Goal: Task Accomplishment & Management: Manage account settings

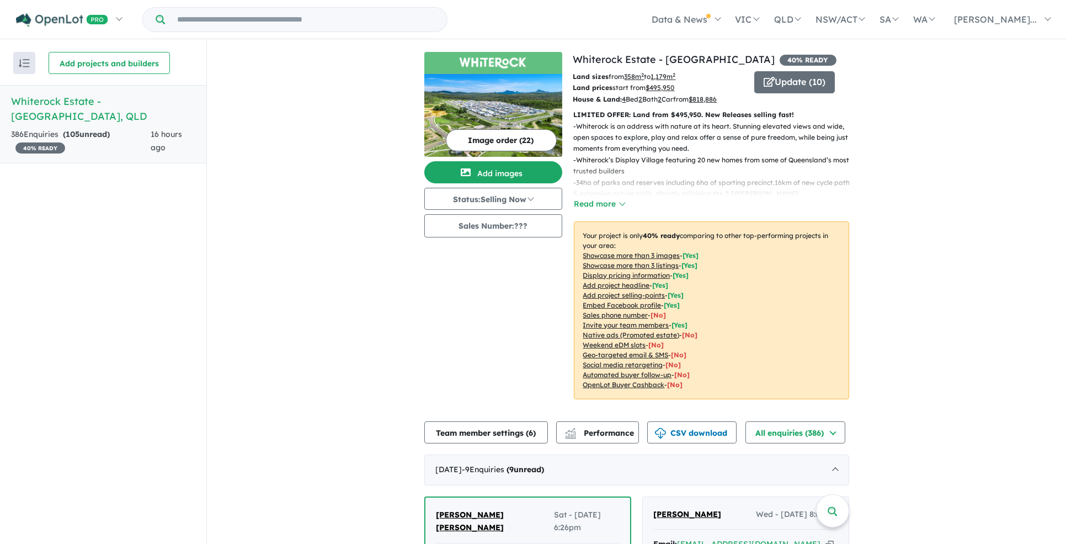
click at [87, 129] on strong "( 105 unread)" at bounding box center [86, 134] width 47 height 10
click at [32, 128] on div "386 Enquir ies ( 105 unread) 40 % READY" at bounding box center [81, 141] width 140 height 26
click at [51, 142] on span "40 % READY" at bounding box center [40, 147] width 50 height 11
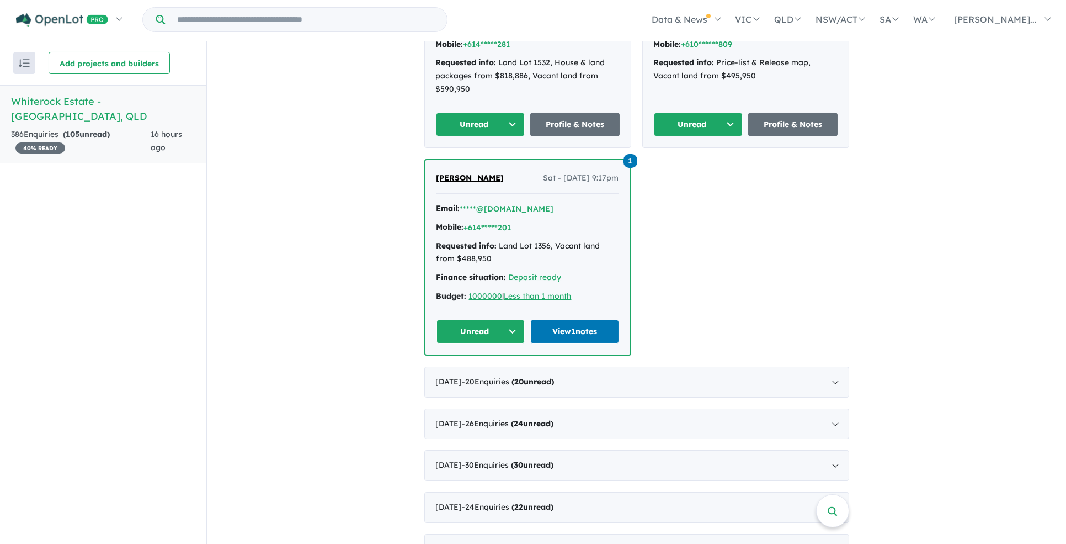
scroll to position [1380, 0]
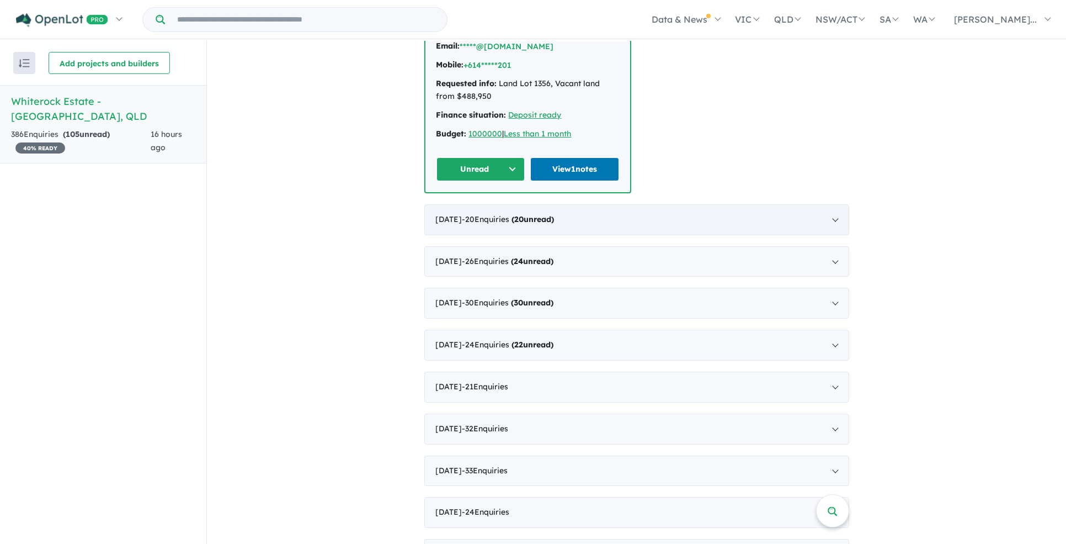
click at [833, 204] on div "July 2025 - 20 Enquir ies ( 20 unread)" at bounding box center [636, 219] width 425 height 31
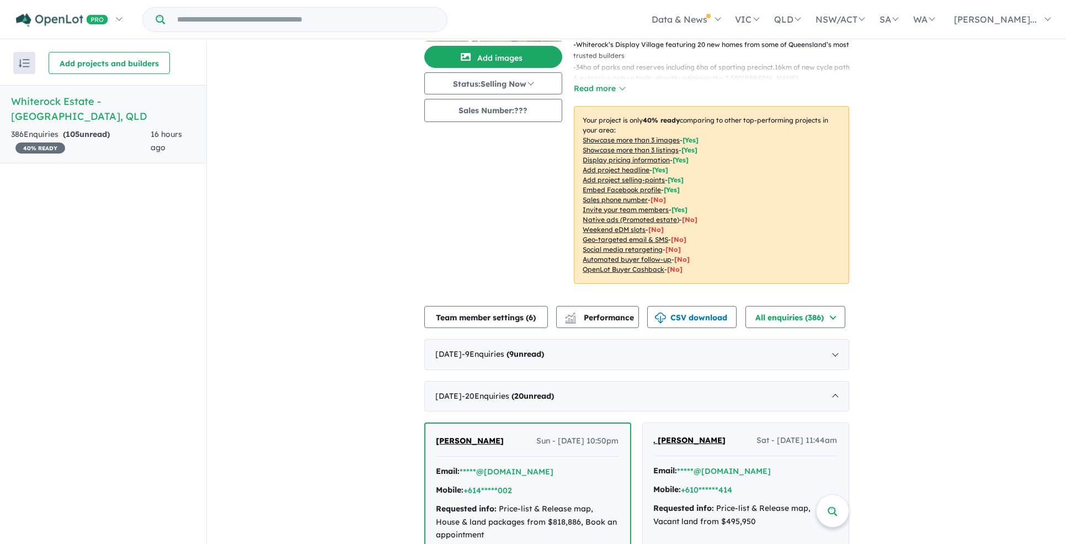
scroll to position [0, 0]
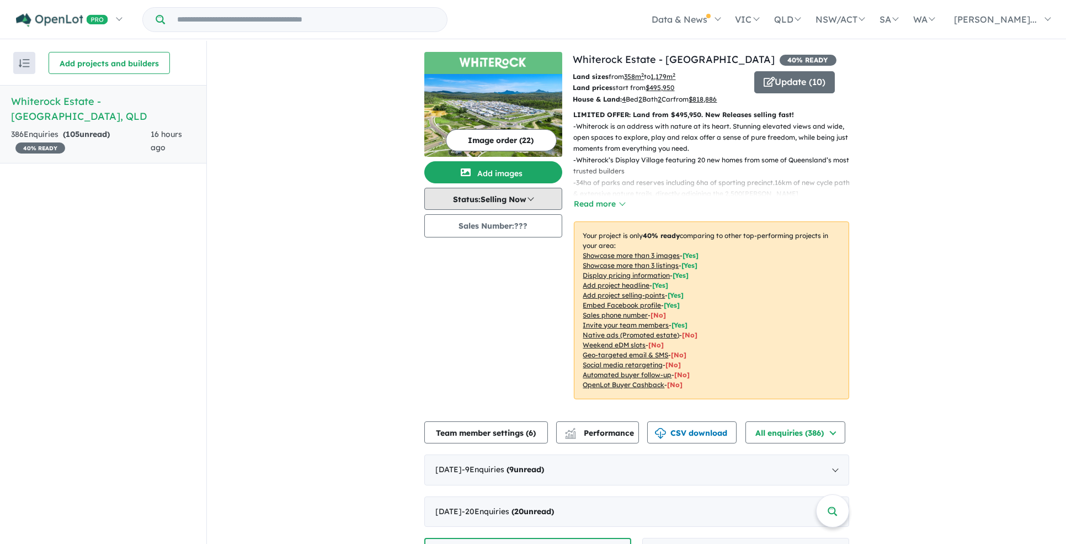
click at [528, 197] on button "Status: Selling Now" at bounding box center [493, 199] width 138 height 22
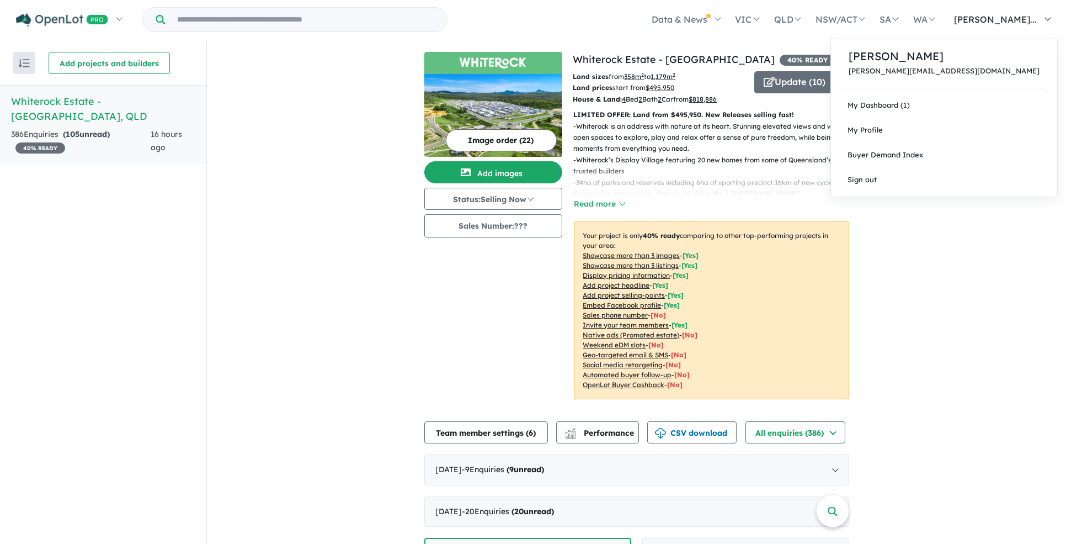
click at [1054, 16] on link "[PERSON_NAME]..." at bounding box center [1000, 19] width 116 height 39
click at [986, 106] on link "My Dashboard (1)" at bounding box center [944, 105] width 226 height 25
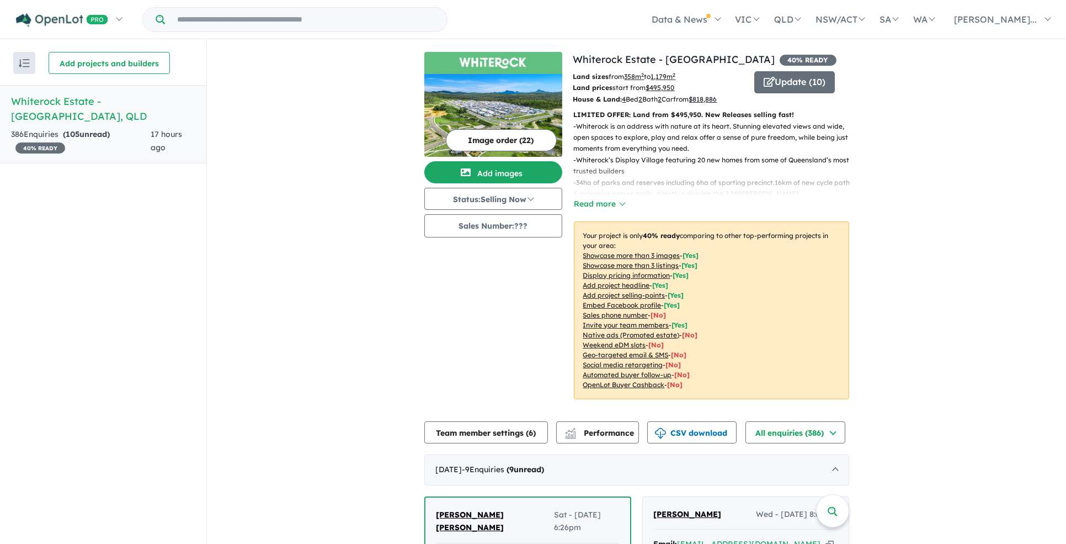
click at [27, 64] on img "button" at bounding box center [24, 63] width 11 height 8
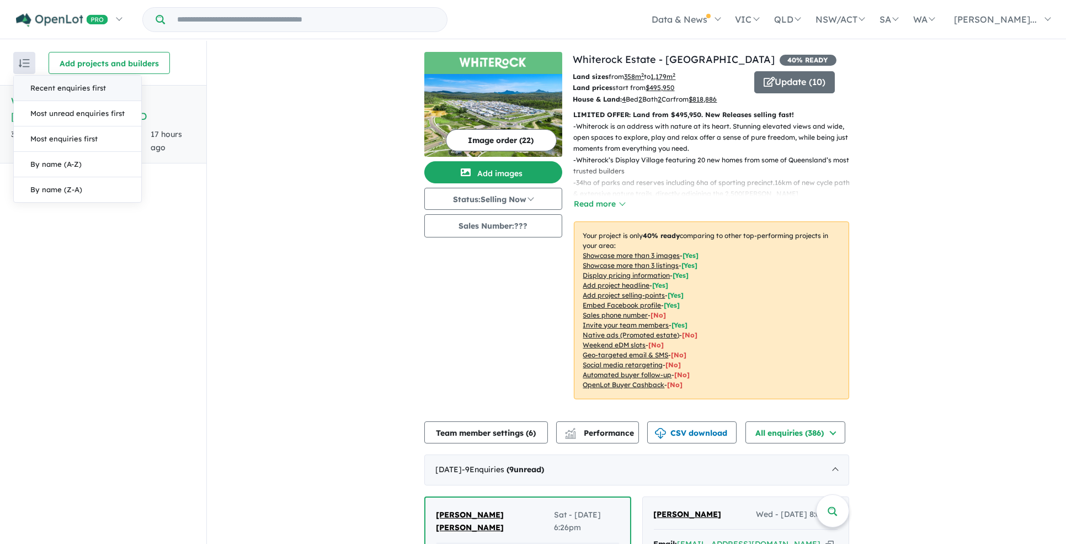
click at [120, 256] on div "Recent enquiries first Most unread enquiries first Most enquiries first By name…" at bounding box center [103, 293] width 206 height 504
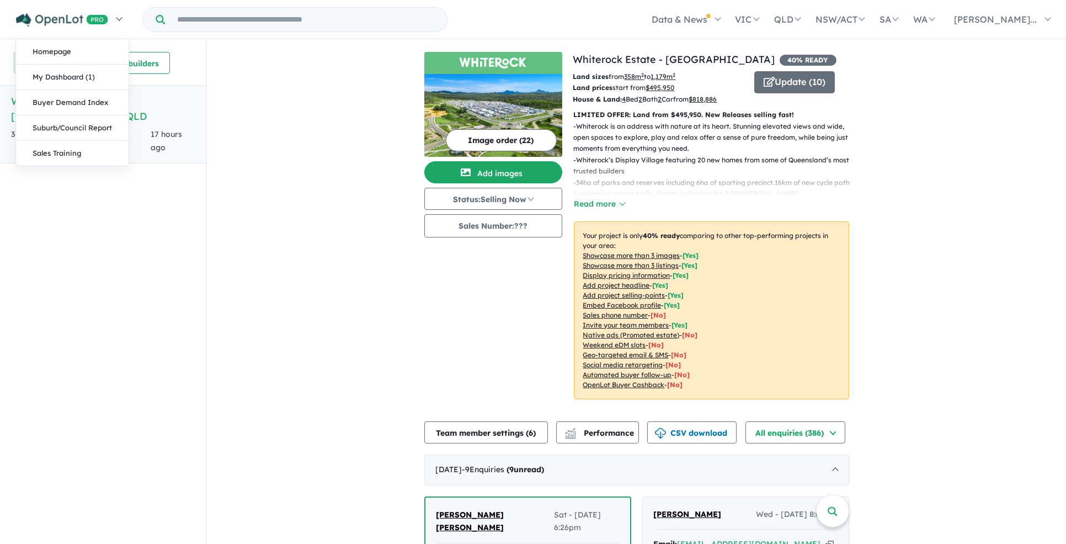
click at [120, 18] on link at bounding box center [68, 19] width 121 height 39
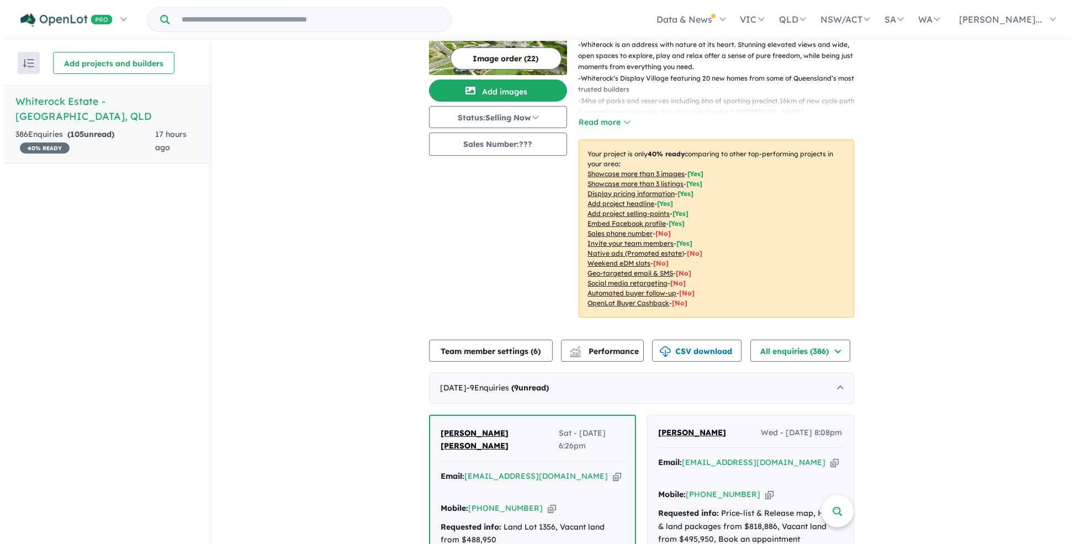
scroll to position [166, 0]
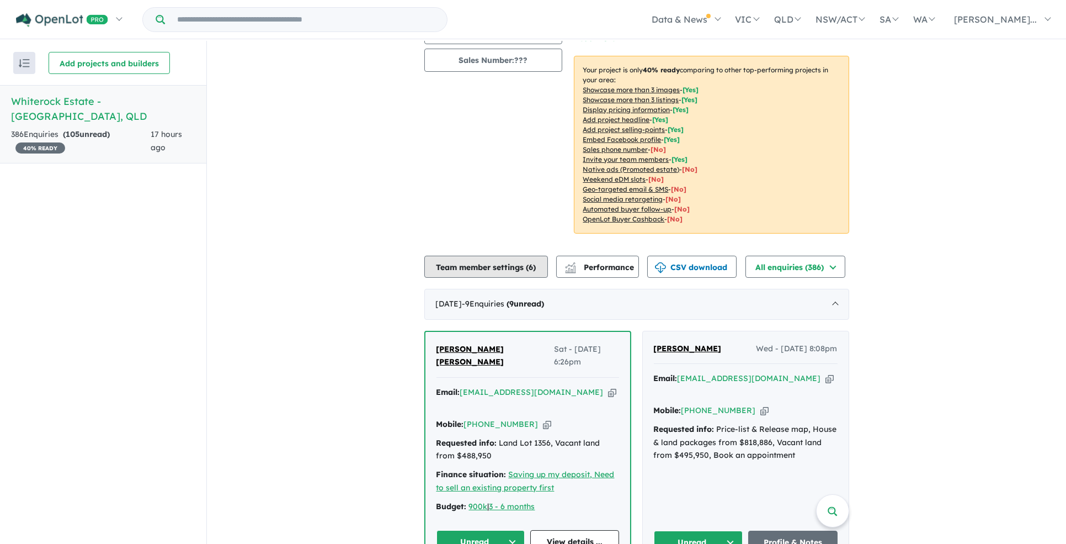
click at [523, 269] on button "Team member settings ( 6 )" at bounding box center [486, 267] width 124 height 22
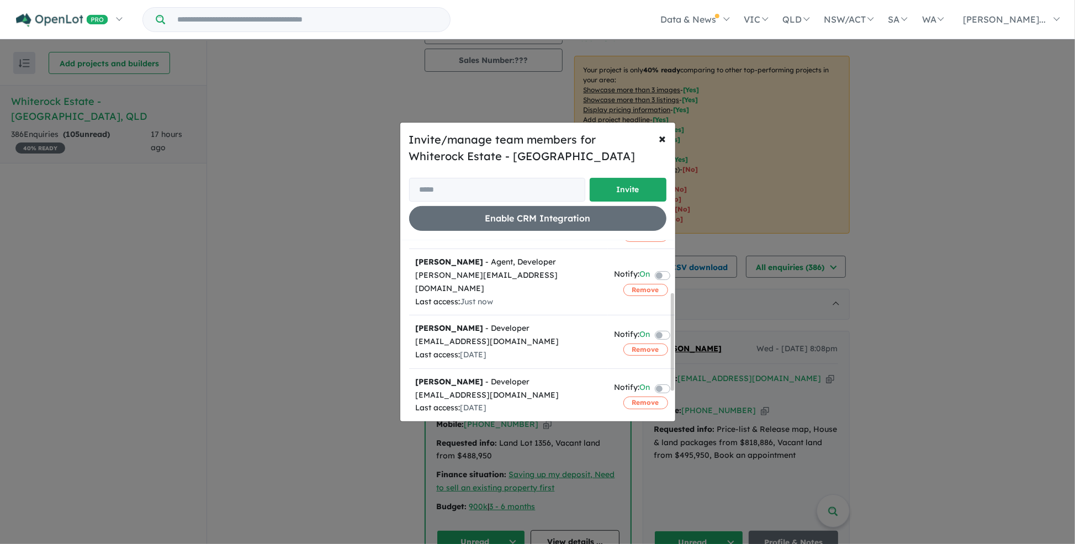
scroll to position [95, 0]
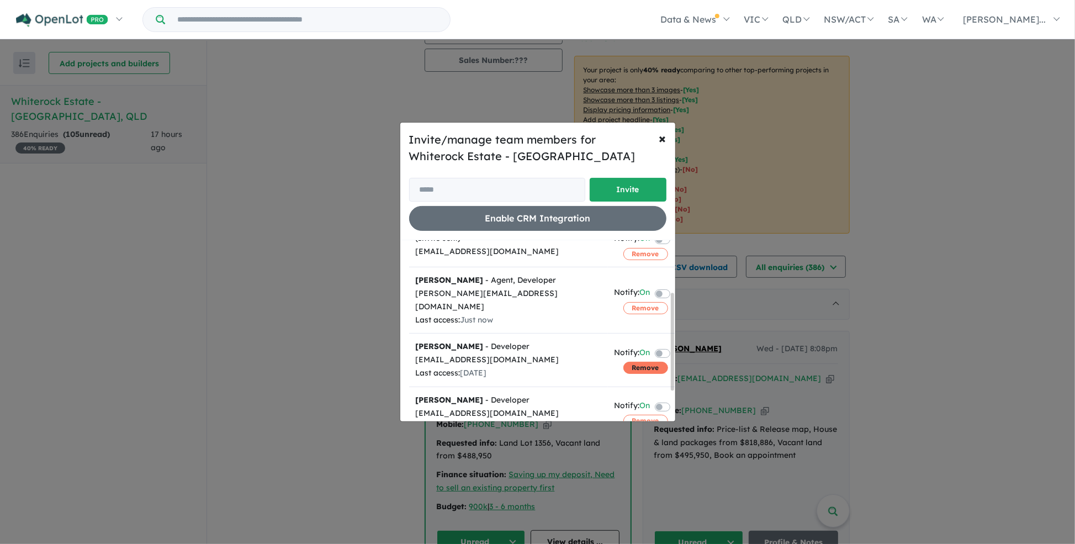
click at [636, 362] on button "Remove" at bounding box center [645, 368] width 45 height 12
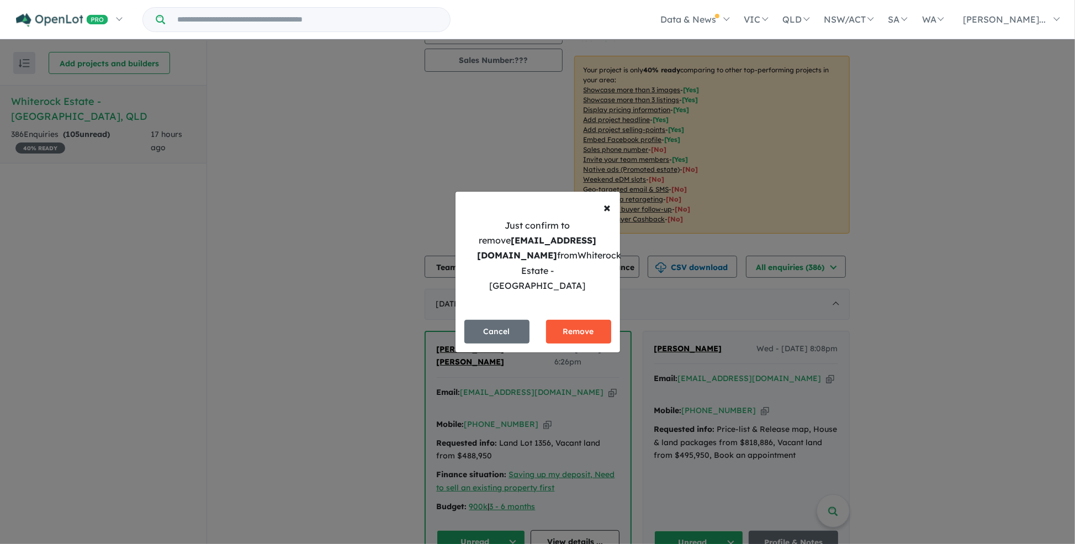
click at [583, 328] on button "Remove" at bounding box center [578, 332] width 65 height 24
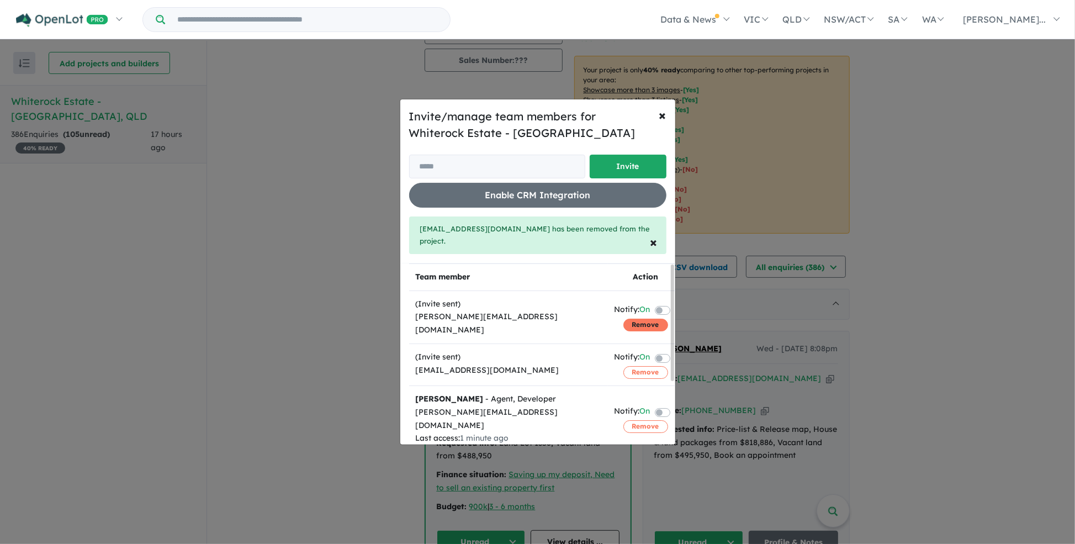
click at [635, 318] on button "Remove" at bounding box center [645, 324] width 45 height 12
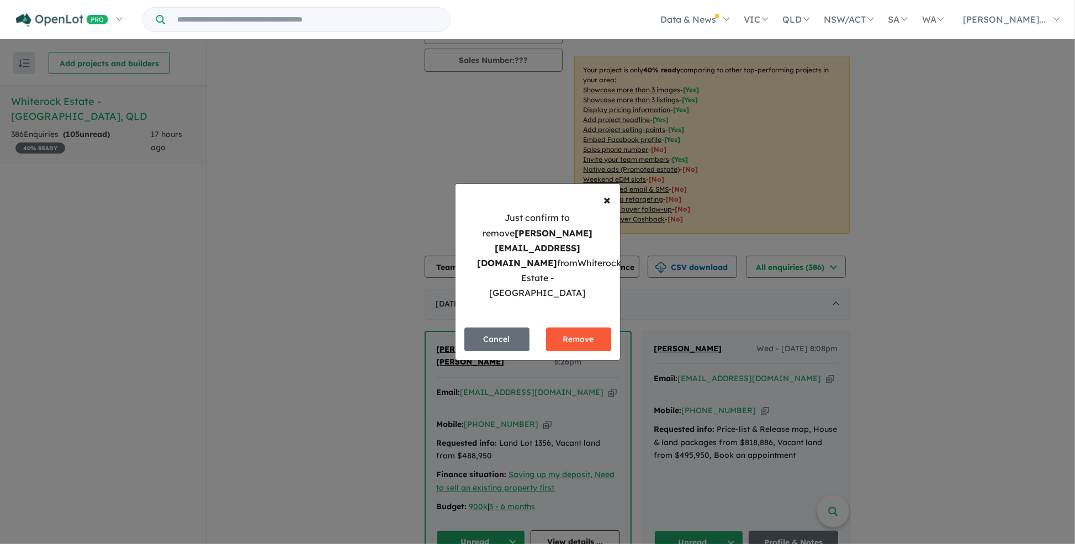
click at [580, 327] on button "Remove" at bounding box center [578, 339] width 65 height 24
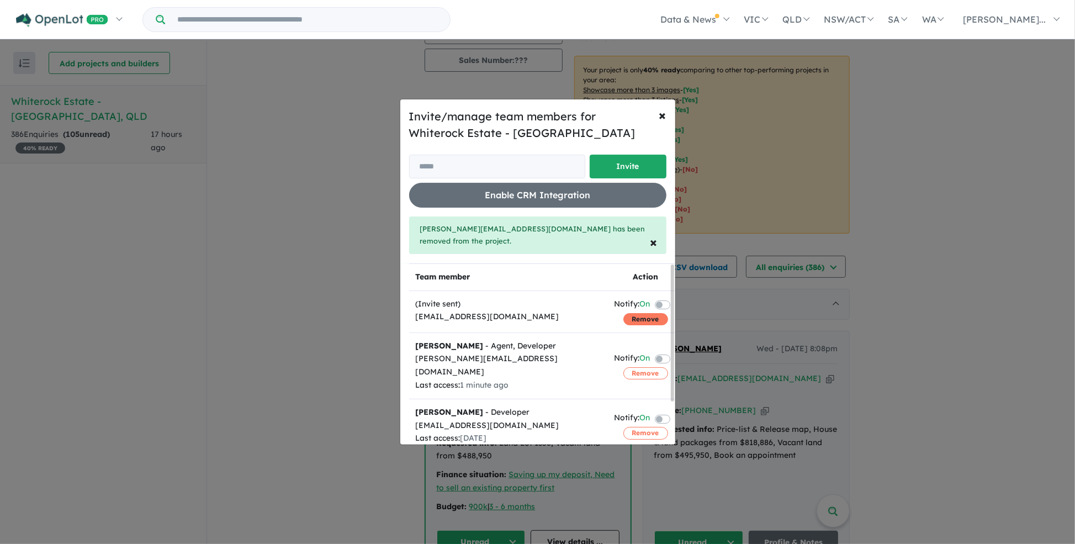
click at [632, 313] on button "Remove" at bounding box center [645, 319] width 45 height 12
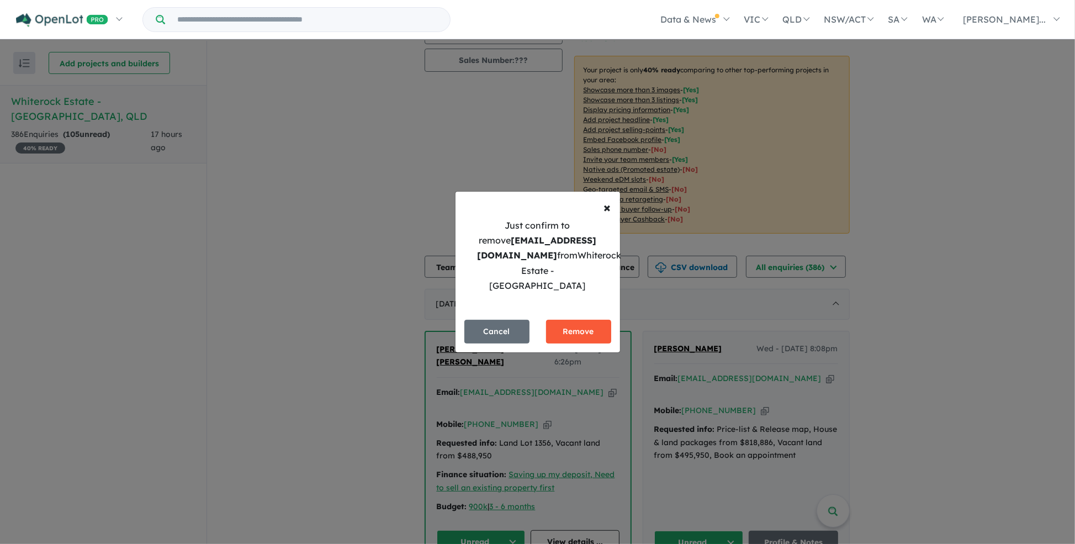
click at [582, 322] on button "Remove" at bounding box center [578, 332] width 65 height 24
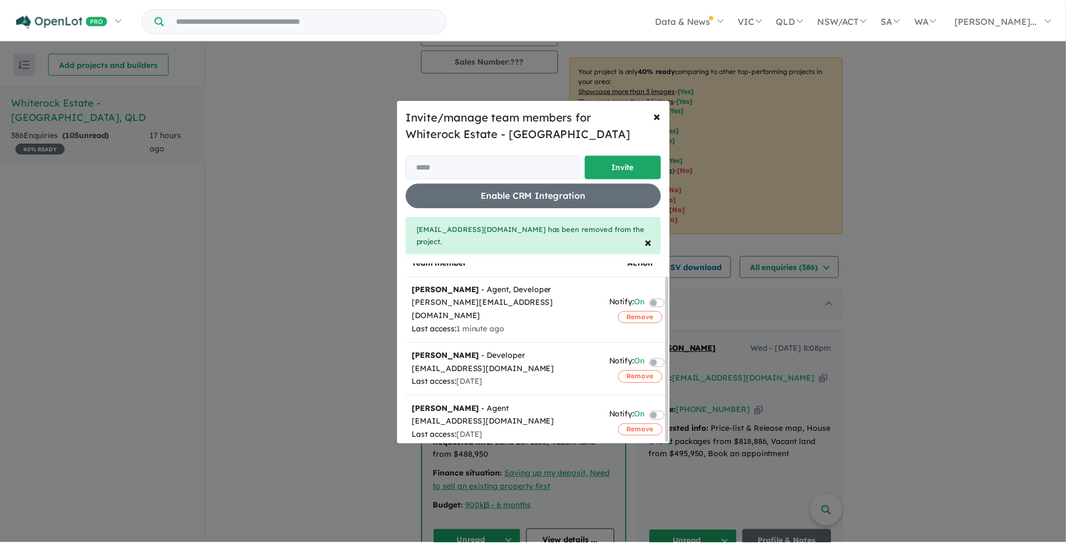
scroll to position [0, 0]
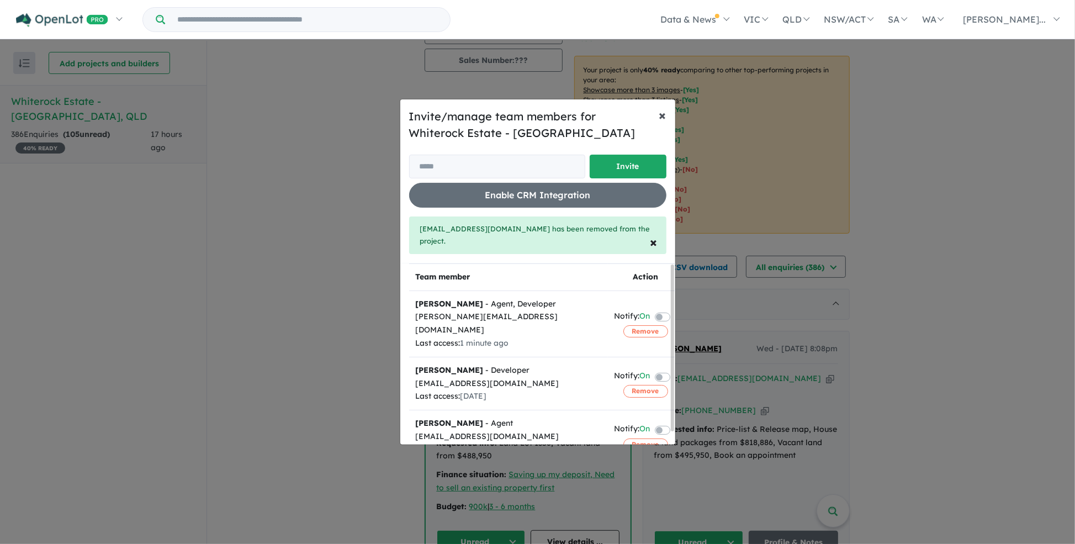
click at [665, 118] on span "×" at bounding box center [662, 115] width 7 height 17
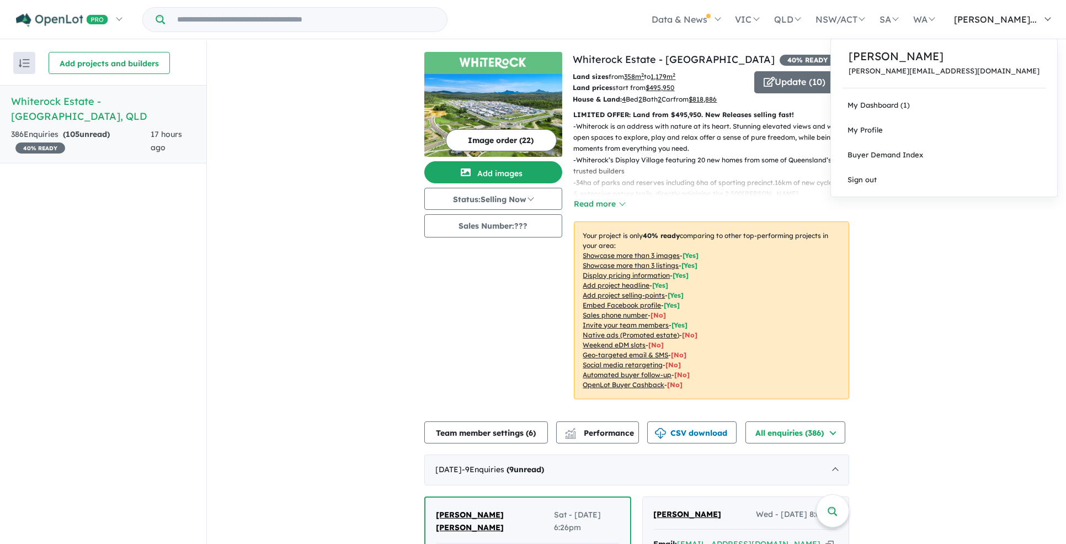
click at [1051, 18] on link "[PERSON_NAME]..." at bounding box center [1000, 19] width 116 height 39
click at [965, 178] on link "Sign out" at bounding box center [944, 179] width 226 height 25
